Goal: Task Accomplishment & Management: Manage account settings

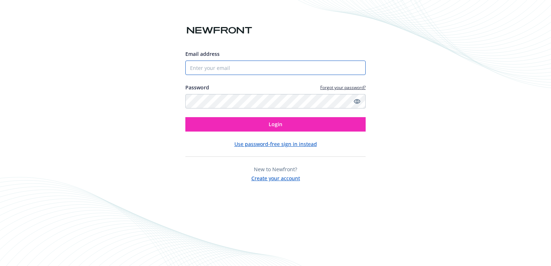
click at [235, 67] on input "Email address" at bounding box center [275, 68] width 180 height 14
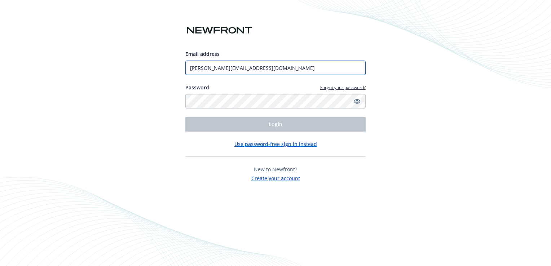
type input "[PERSON_NAME][EMAIL_ADDRESS][DOMAIN_NAME]"
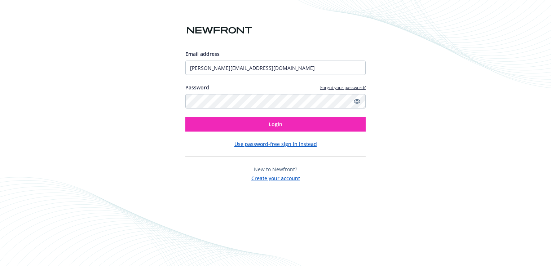
click at [256, 144] on button "Use password-free sign in instead" at bounding box center [275, 144] width 83 height 8
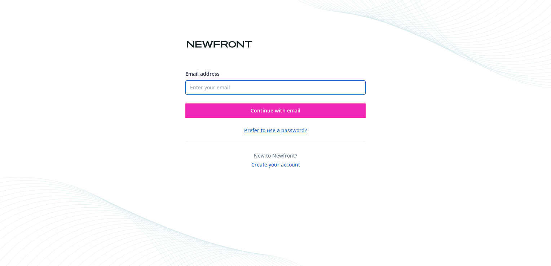
click at [251, 87] on input "Email address" at bounding box center [275, 87] width 180 height 14
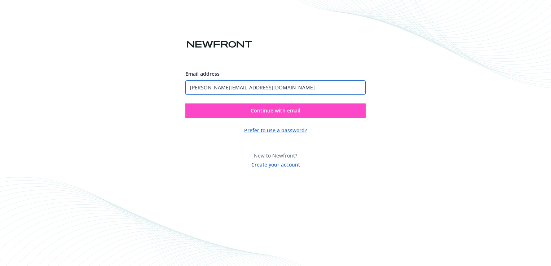
type input "[PERSON_NAME][EMAIL_ADDRESS][DOMAIN_NAME]"
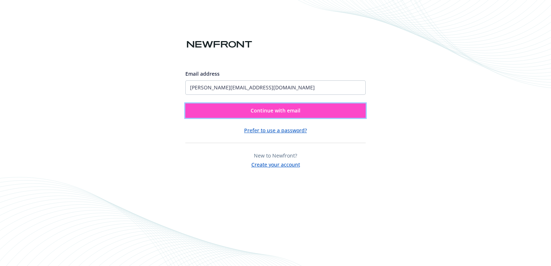
click at [238, 107] on button "Continue with email" at bounding box center [275, 110] width 180 height 14
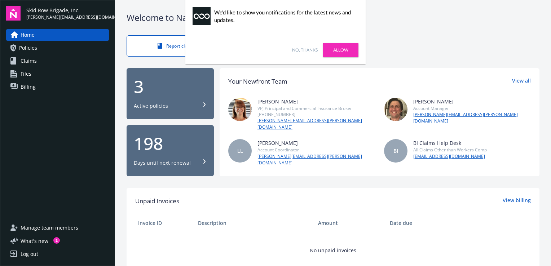
click at [308, 49] on link "No, thanks" at bounding box center [305, 50] width 26 height 6
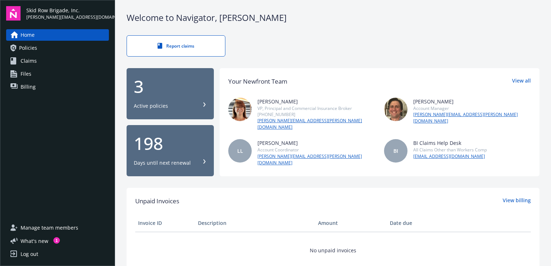
click at [35, 47] on span "Policies" at bounding box center [28, 48] width 18 height 12
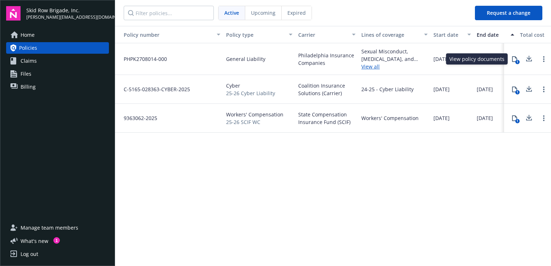
click at [514, 58] on icon at bounding box center [515, 59] width 6 height 6
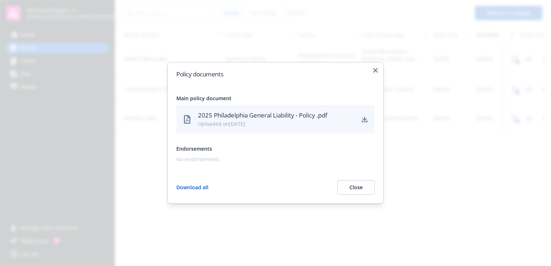
click at [374, 70] on icon "button" at bounding box center [375, 70] width 4 height 4
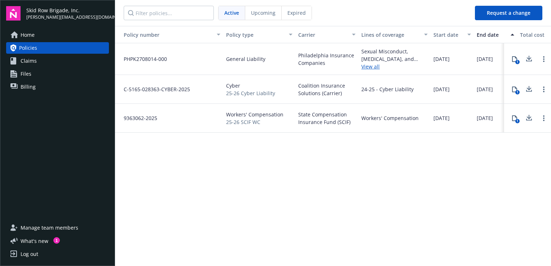
click at [30, 38] on span "Home" at bounding box center [28, 35] width 14 height 12
